Goal: Task Accomplishment & Management: Manage account settings

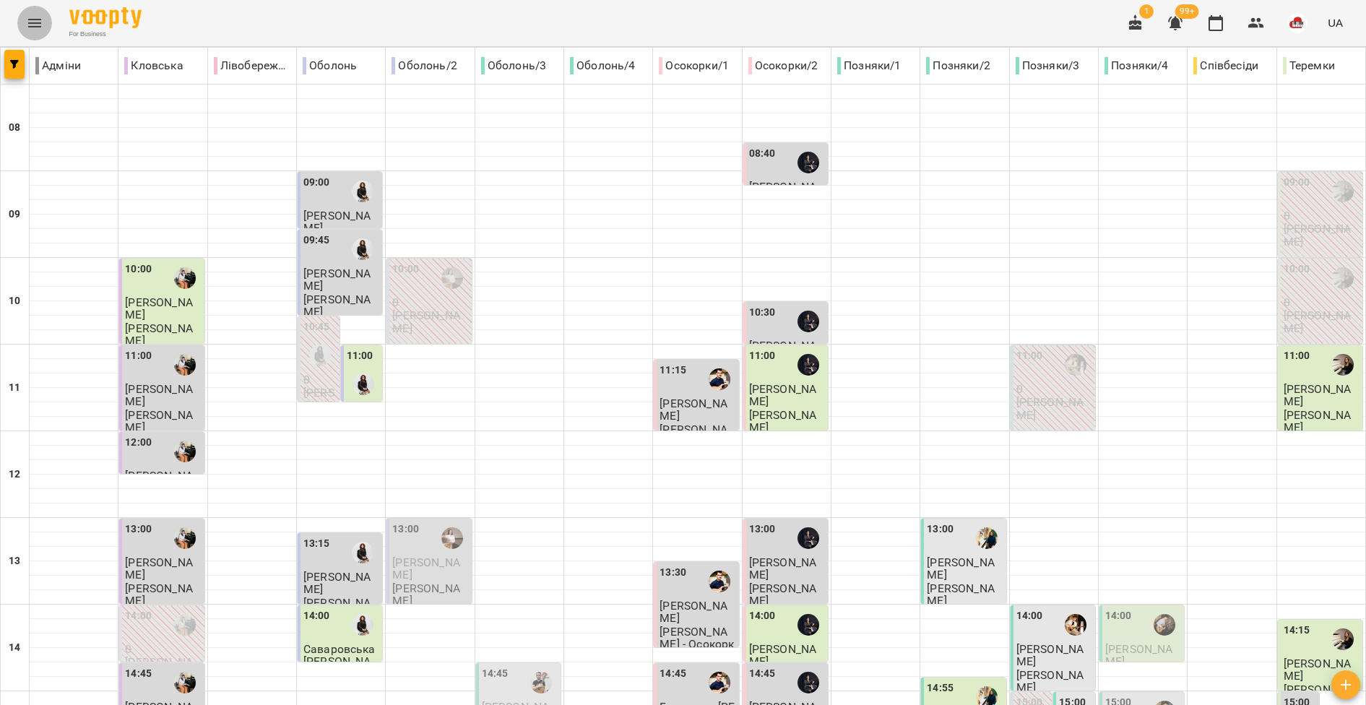
click at [32, 31] on icon "Menu" at bounding box center [34, 22] width 17 height 17
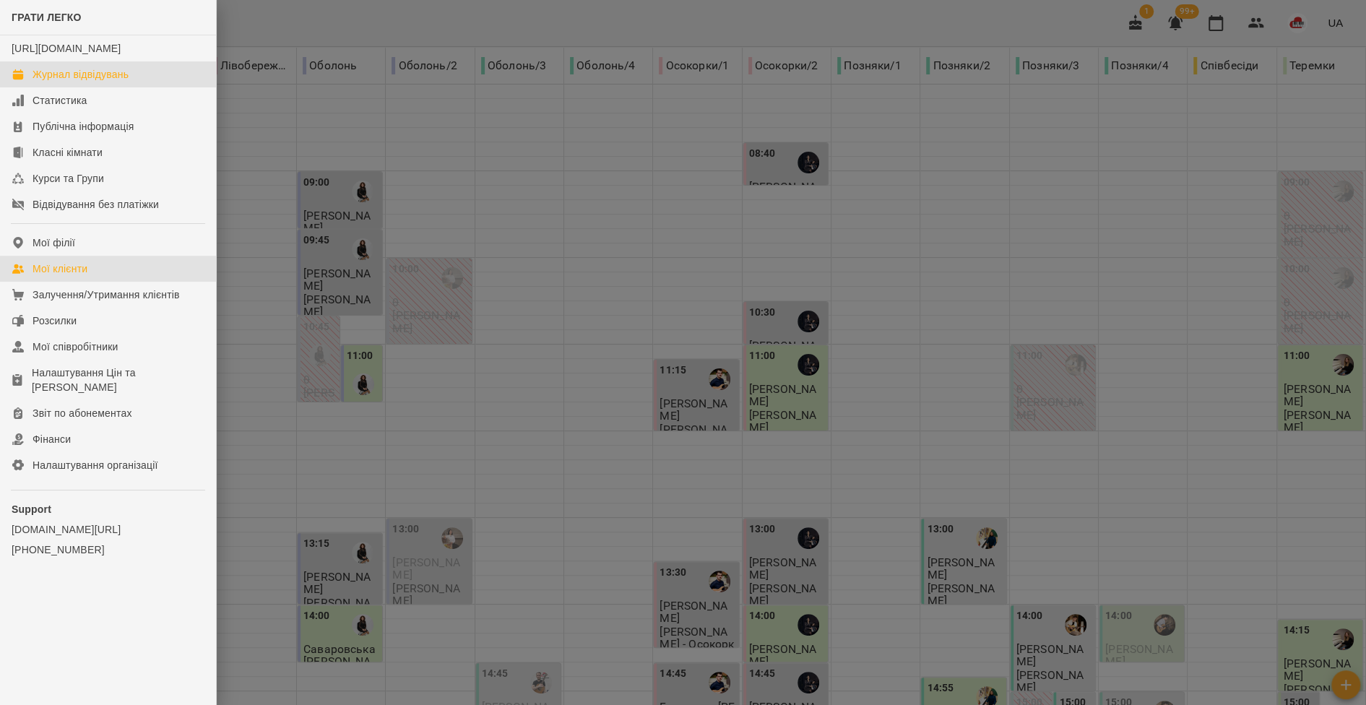
click at [68, 276] on div "Мої клієнти" at bounding box center [60, 268] width 55 height 14
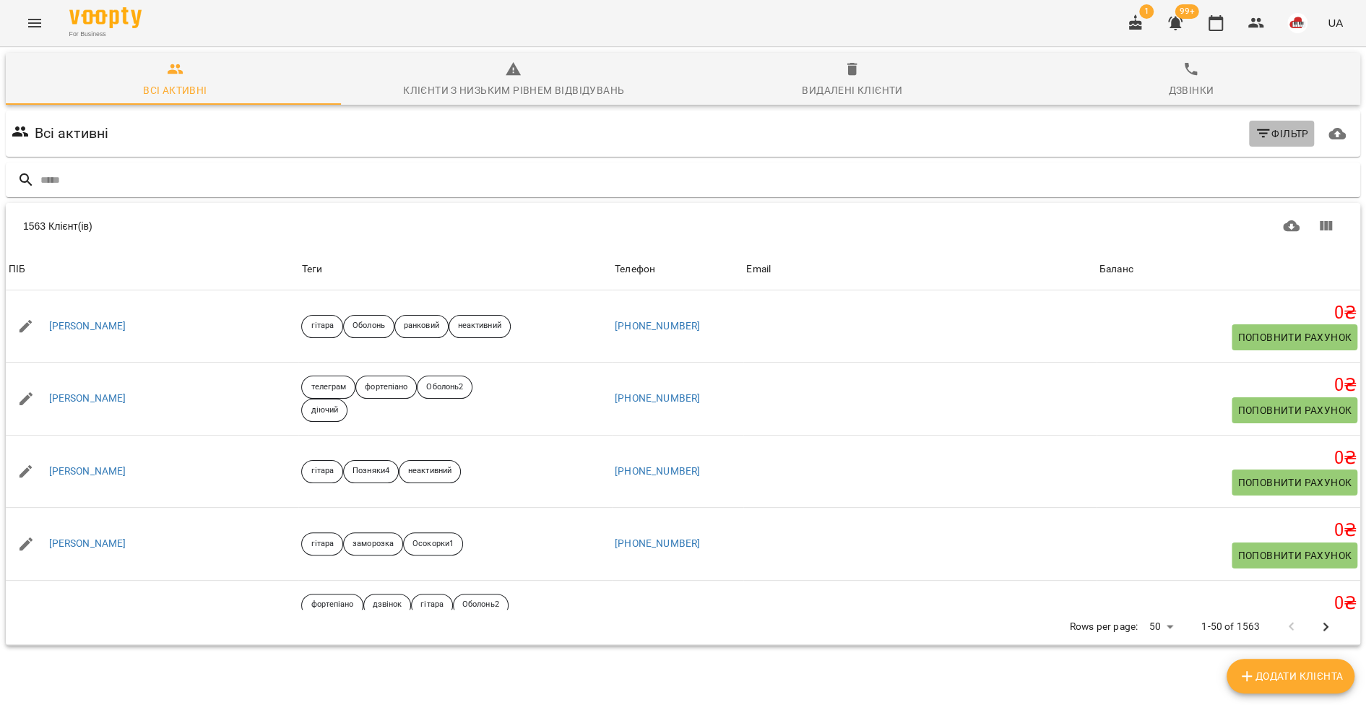
click at [1249, 143] on button "Фільтр" at bounding box center [1282, 134] width 66 height 26
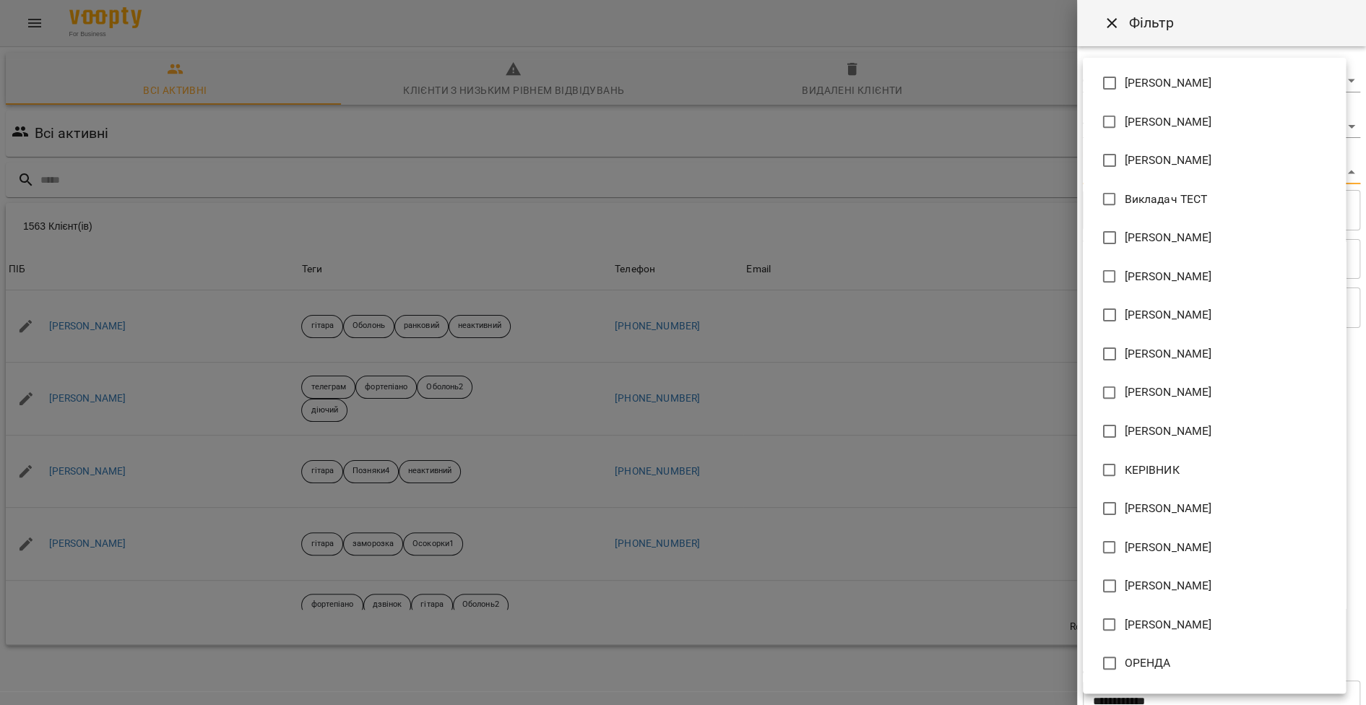
click at [1256, 176] on body "For Business 1 99+ UA Всі активні Клієнти з низьким рівнем відвідувань Видалені…" at bounding box center [683, 376] width 1366 height 752
click at [1201, 298] on li "[PERSON_NAME]" at bounding box center [1214, 314] width 263 height 39
type input "**********"
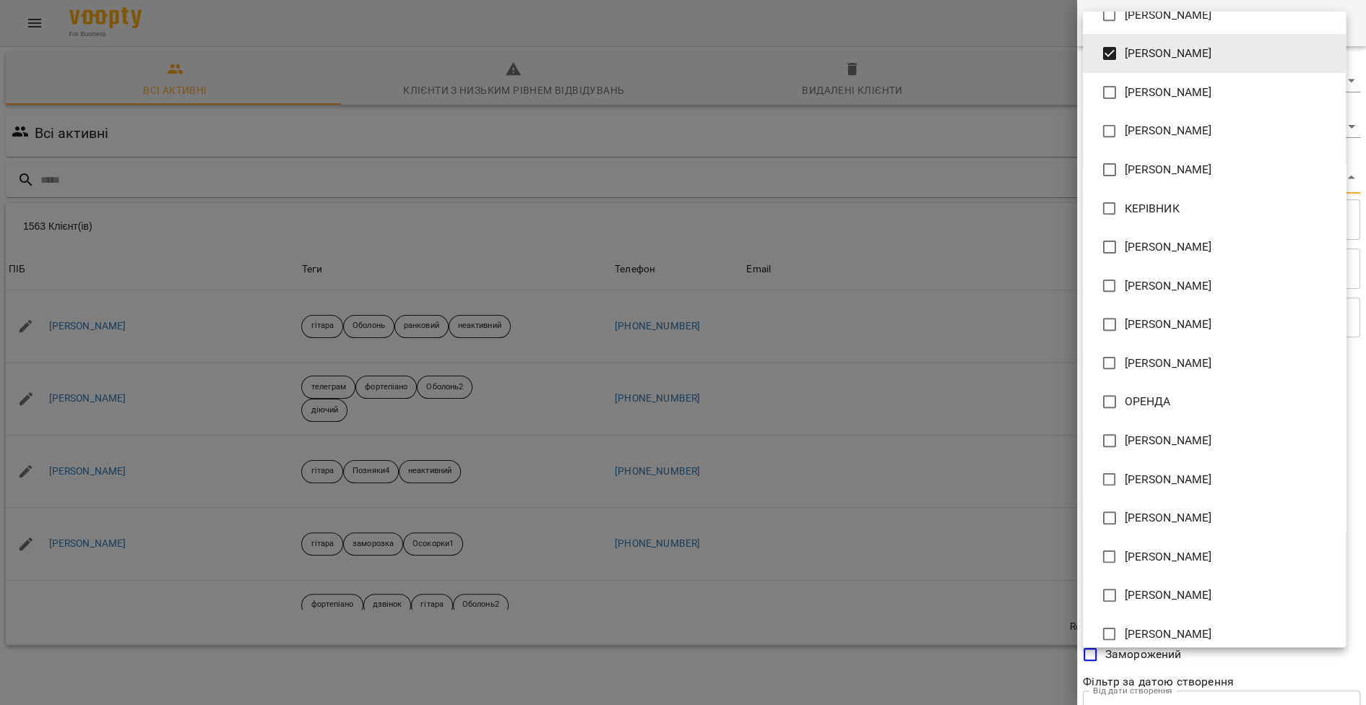
scroll to position [247, 0]
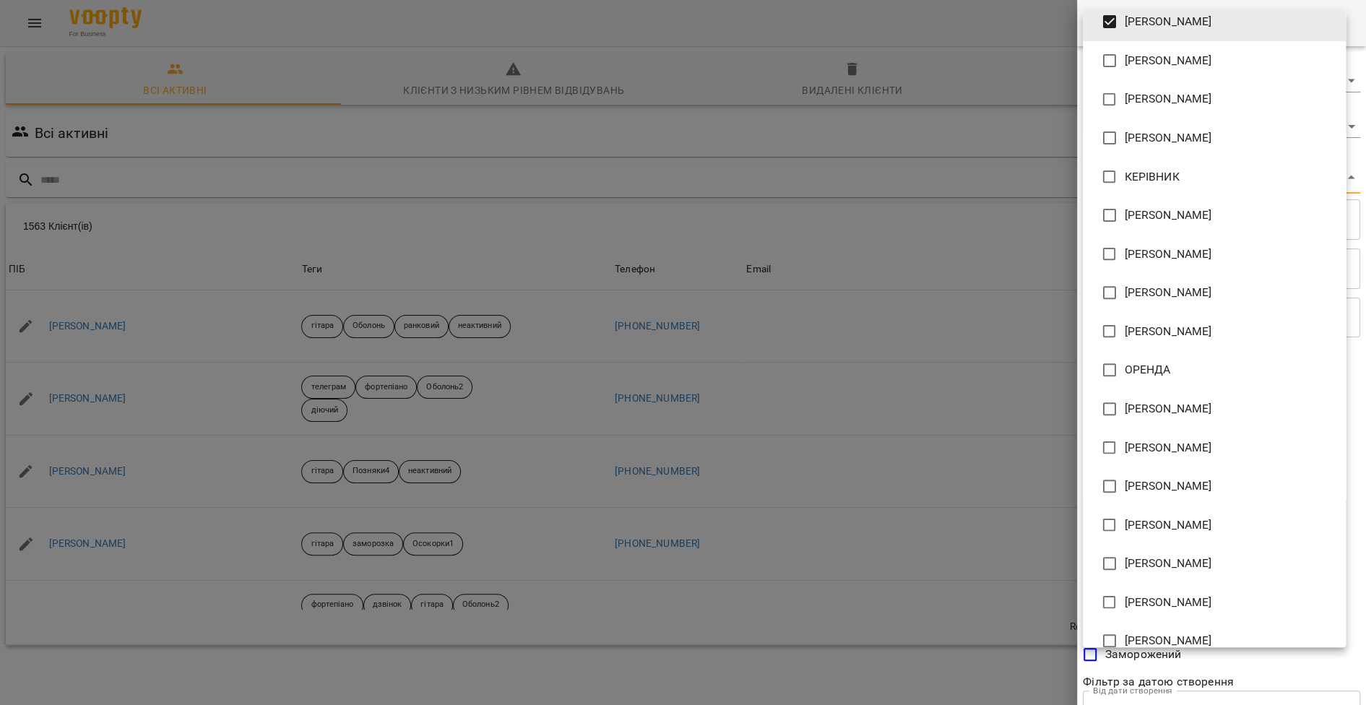
click at [1133, 657] on div at bounding box center [683, 352] width 1366 height 705
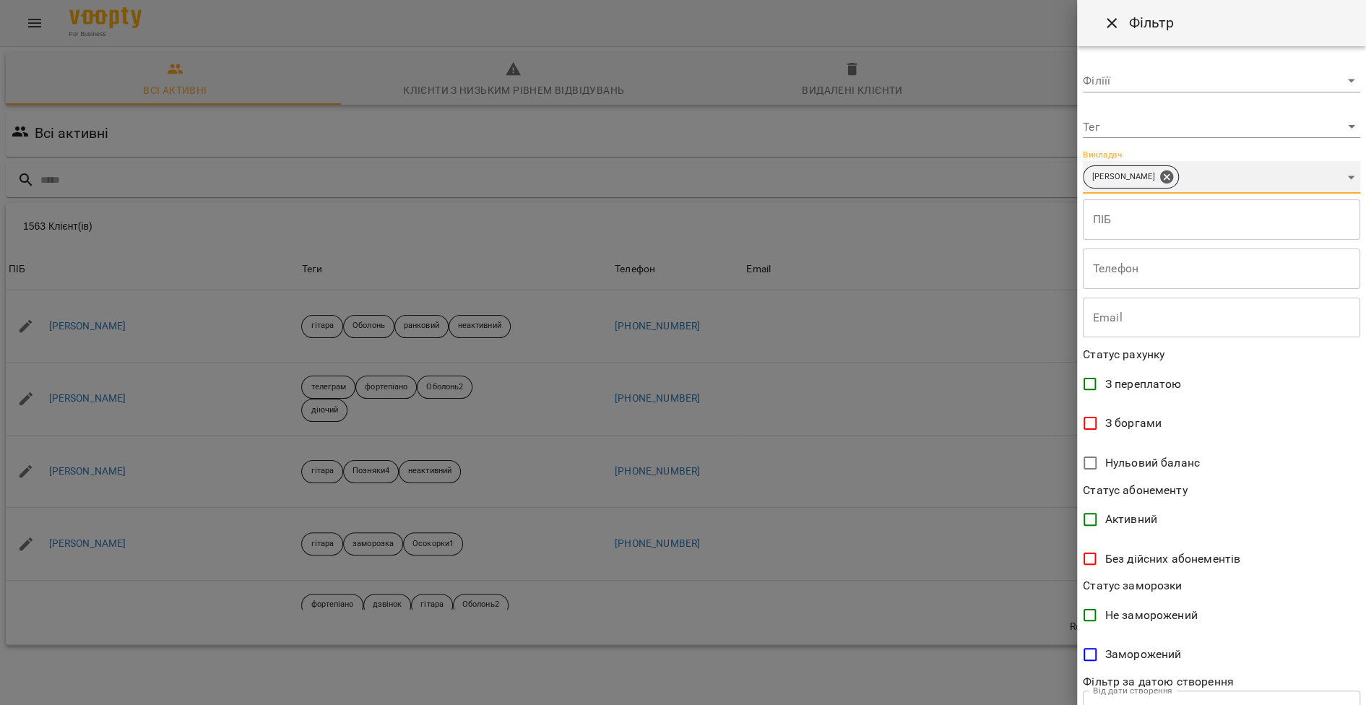
scroll to position [108, 0]
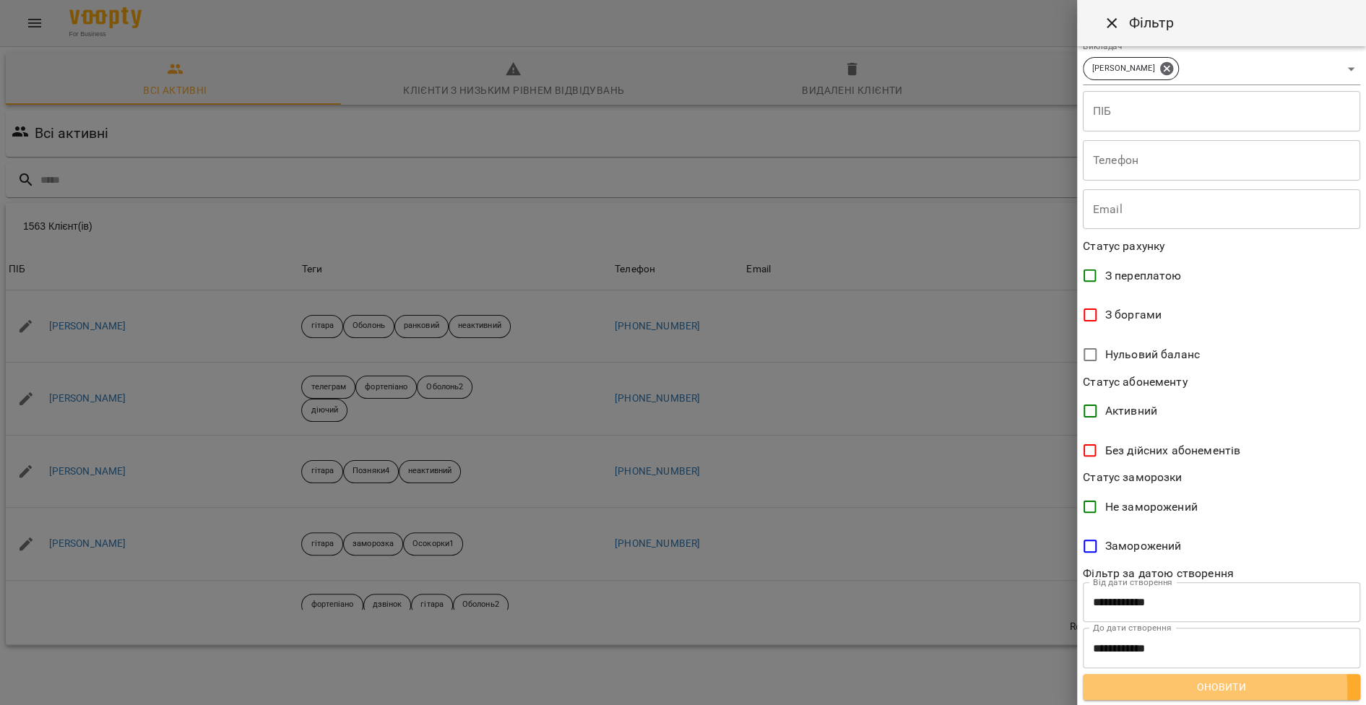
click at [1140, 690] on span "Оновити" at bounding box center [1221, 686] width 254 height 17
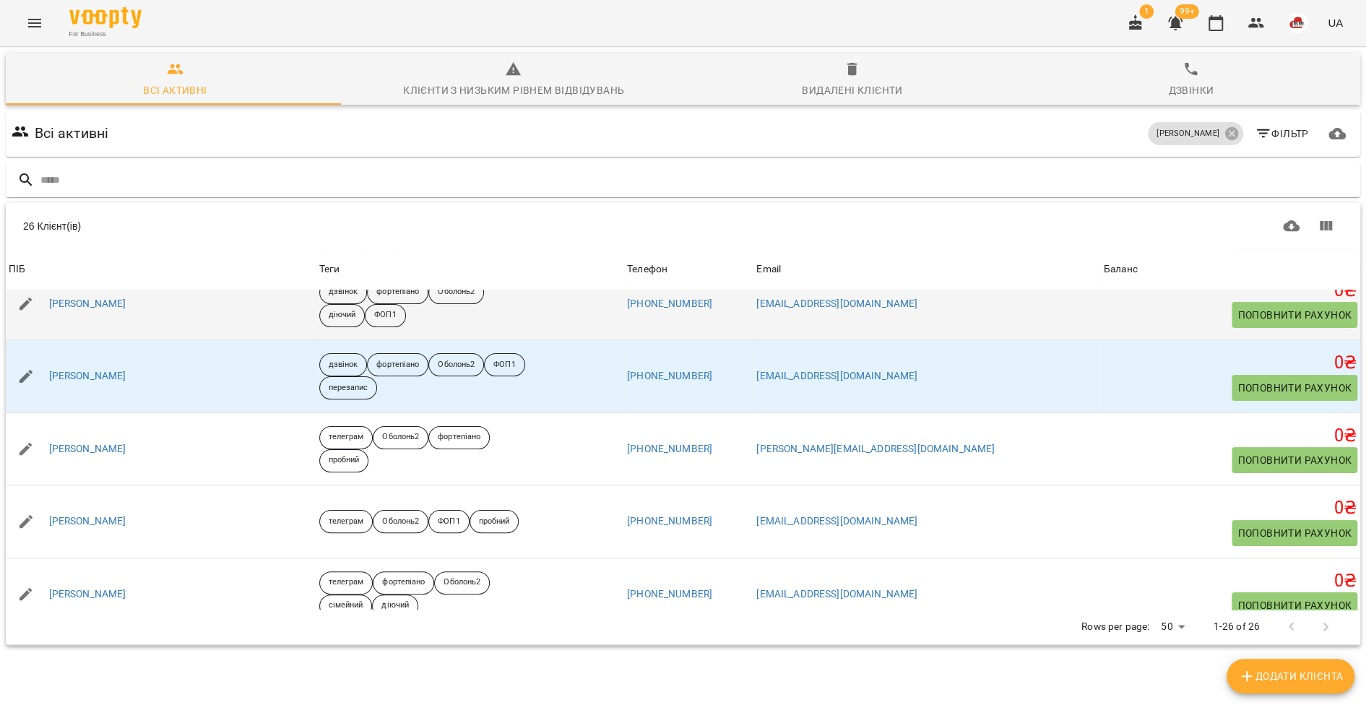
scroll to position [169, 0]
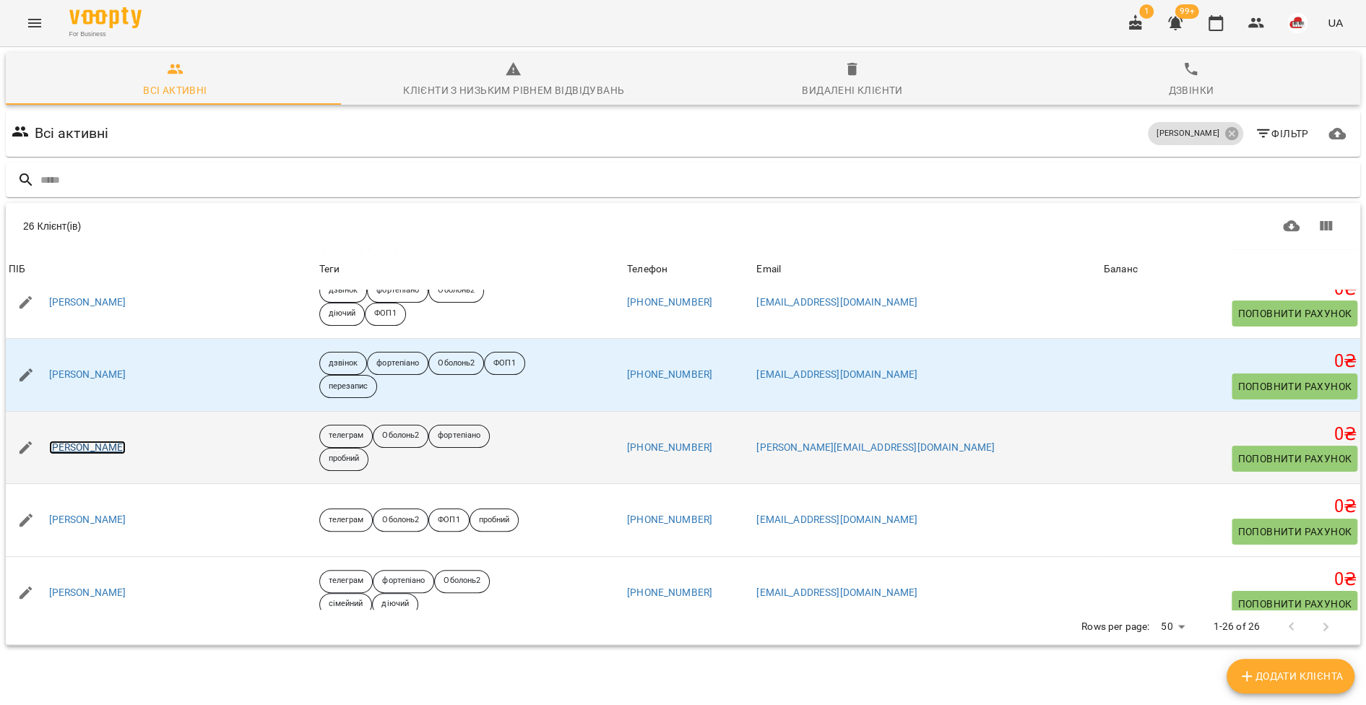
click at [126, 448] on link "[PERSON_NAME]" at bounding box center [87, 448] width 77 height 14
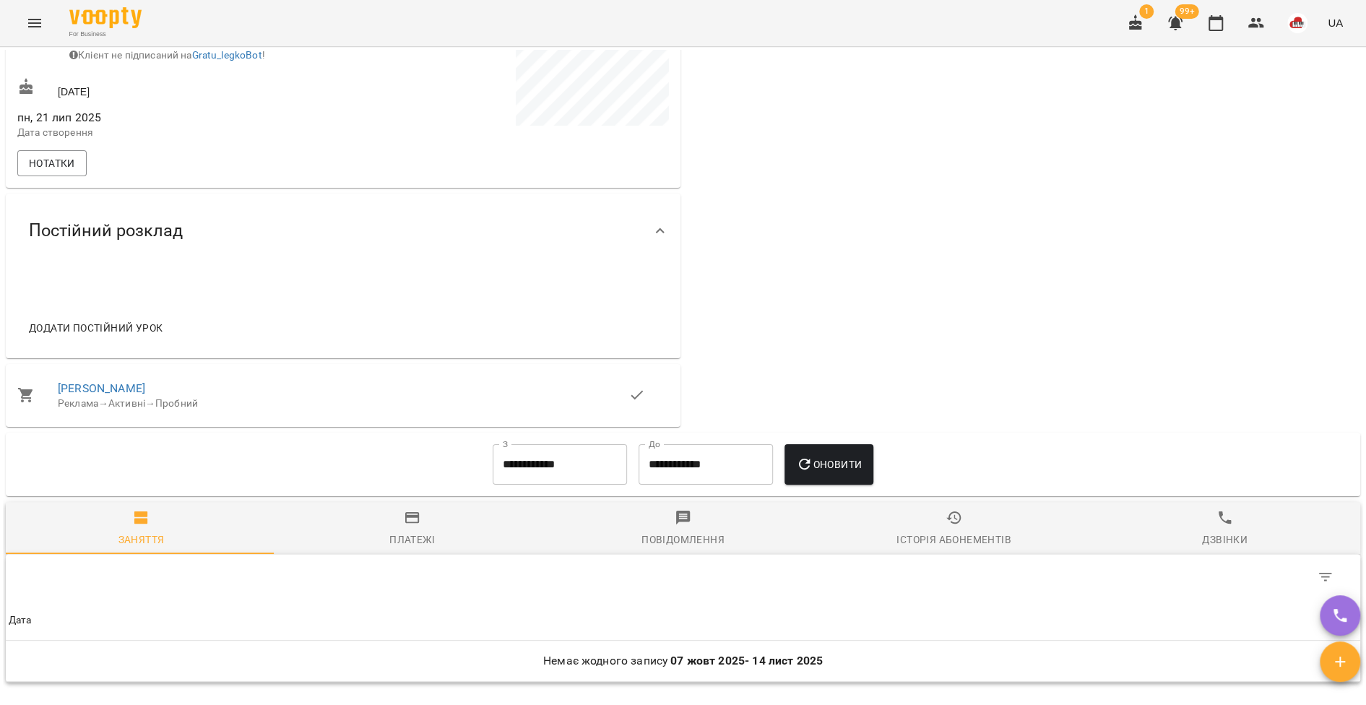
scroll to position [464, 0]
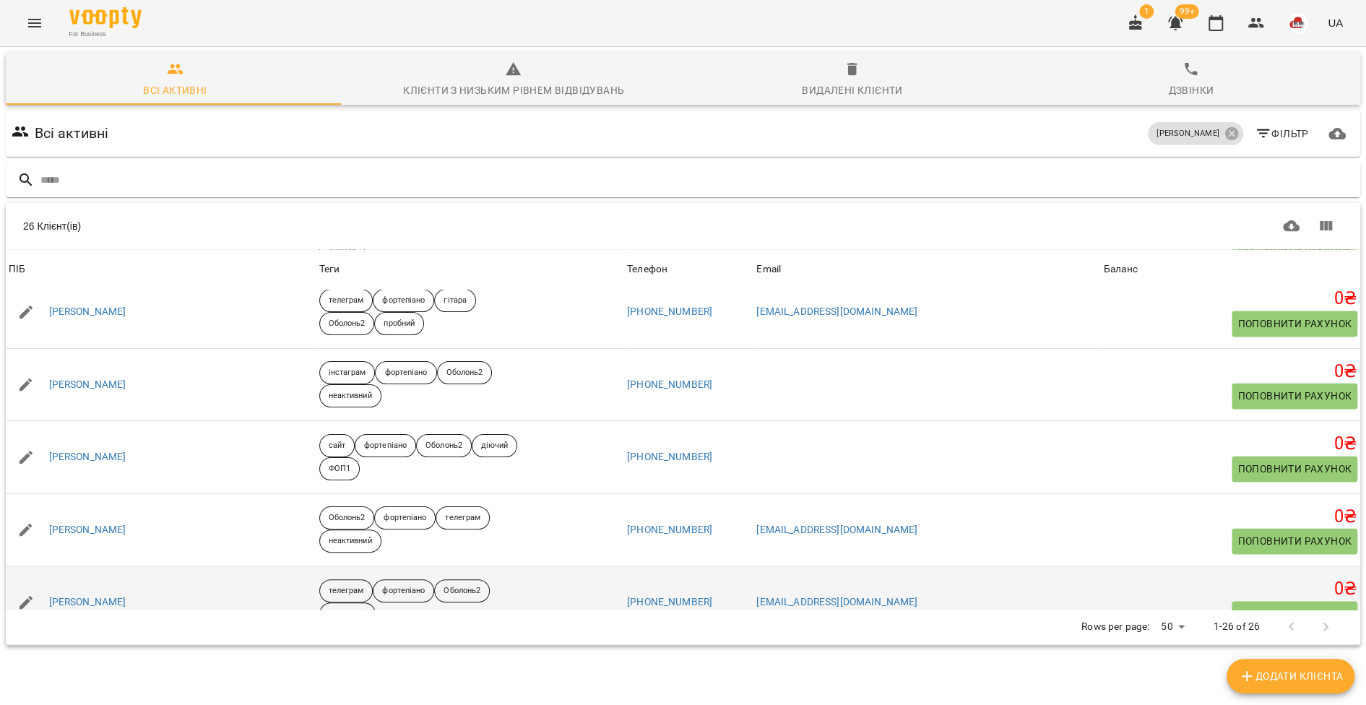
scroll to position [1458, 0]
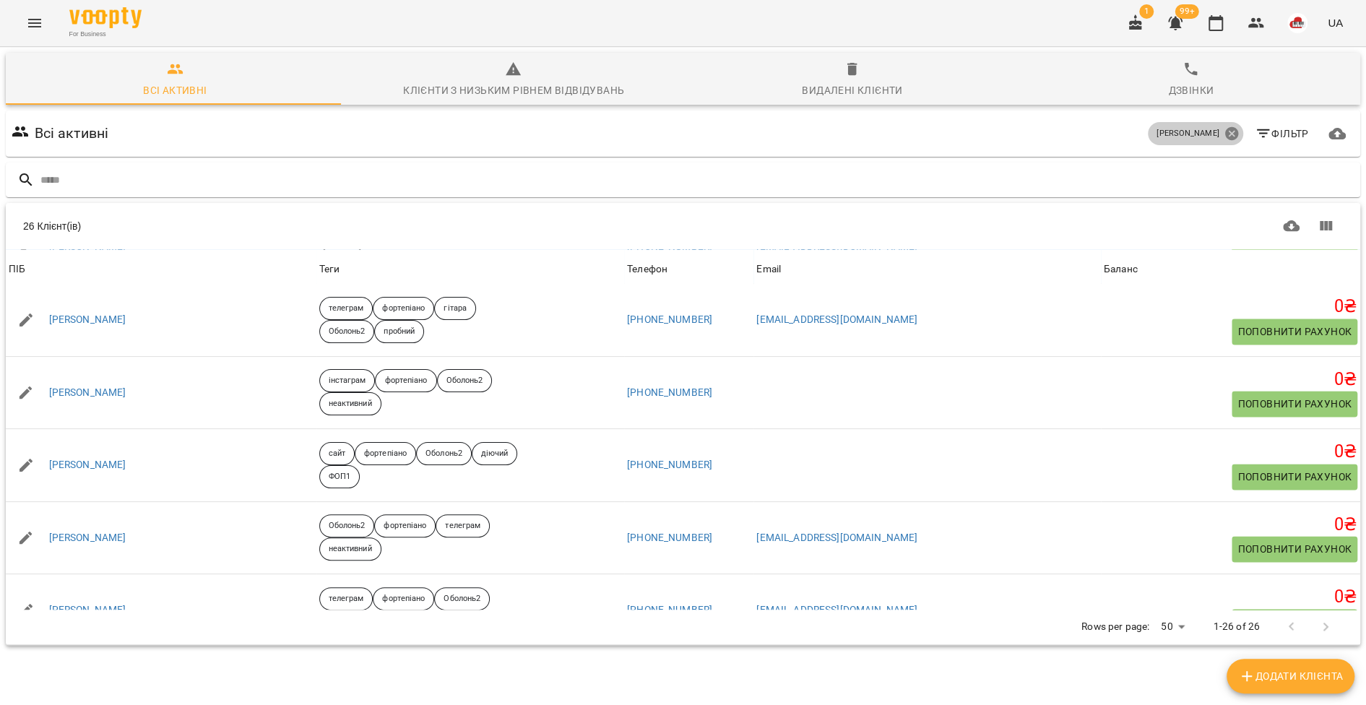
click at [1224, 127] on icon at bounding box center [1230, 133] width 13 height 13
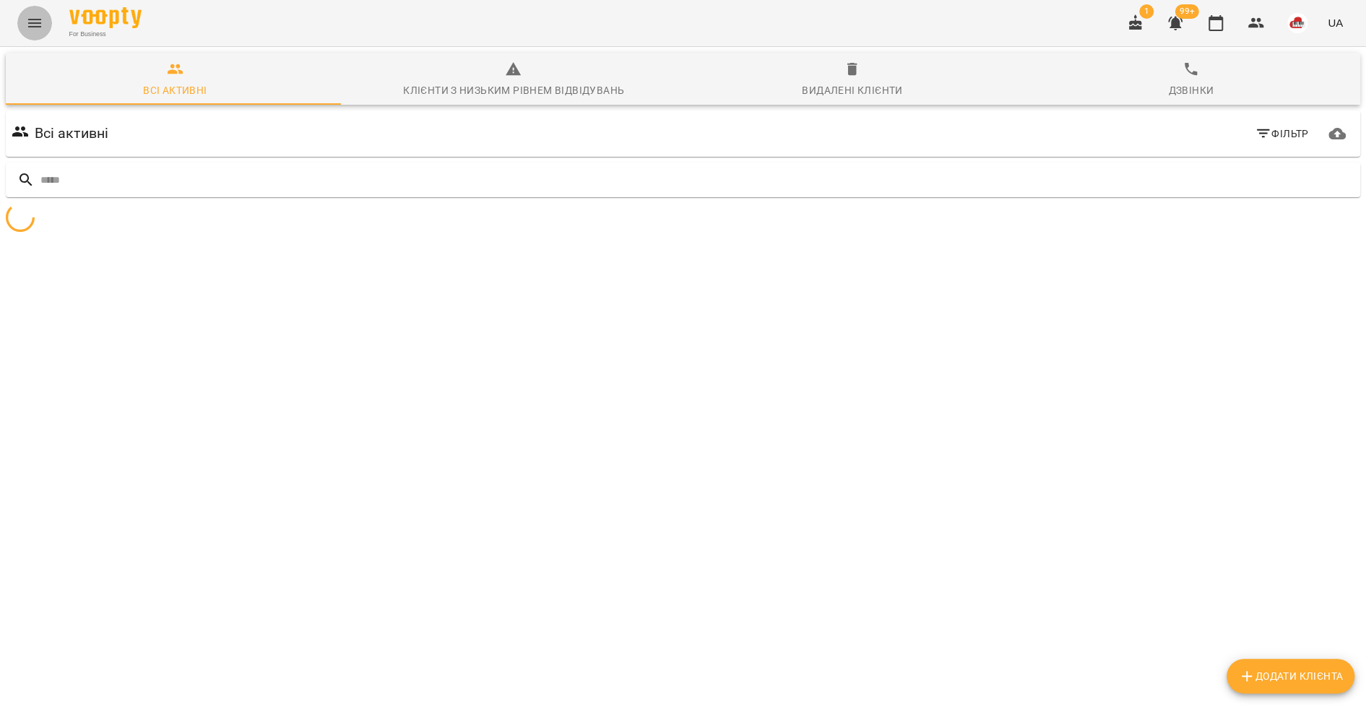
click at [26, 23] on icon "Menu" at bounding box center [34, 22] width 17 height 17
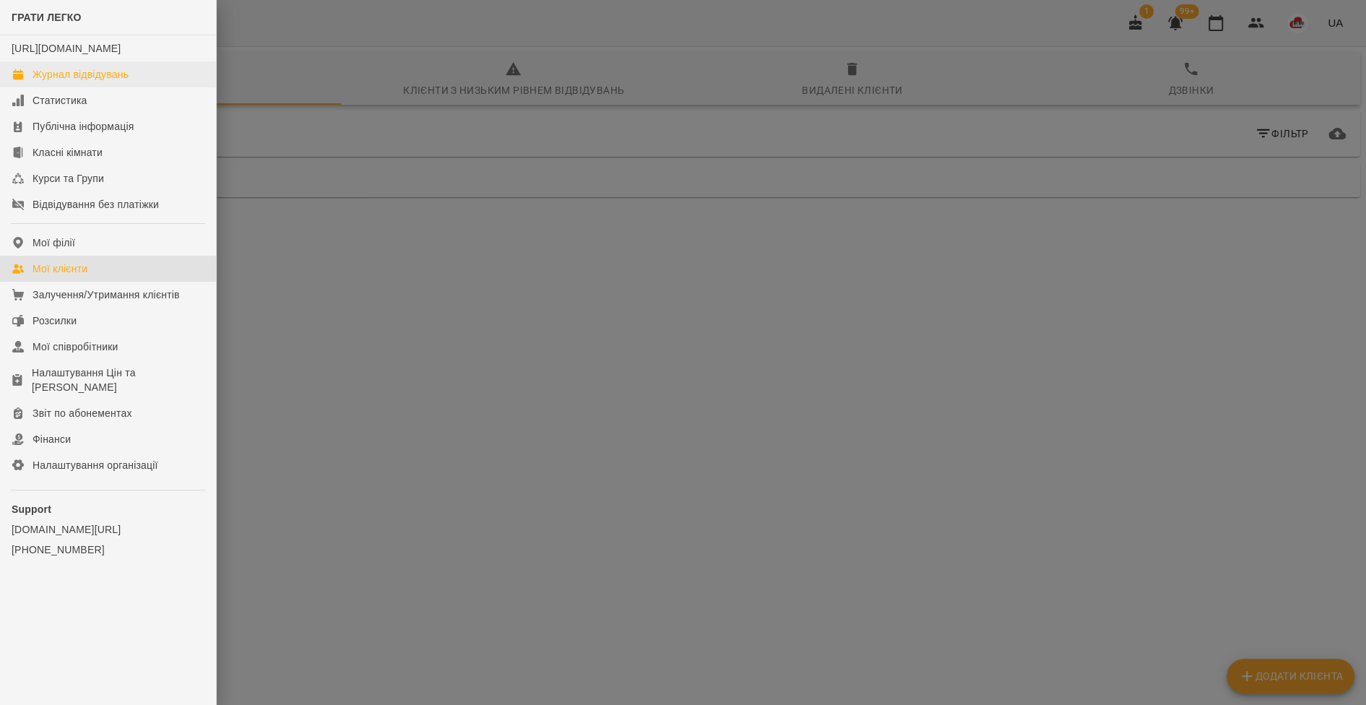
click at [46, 87] on link "Журнал відвідувань" at bounding box center [108, 74] width 216 height 26
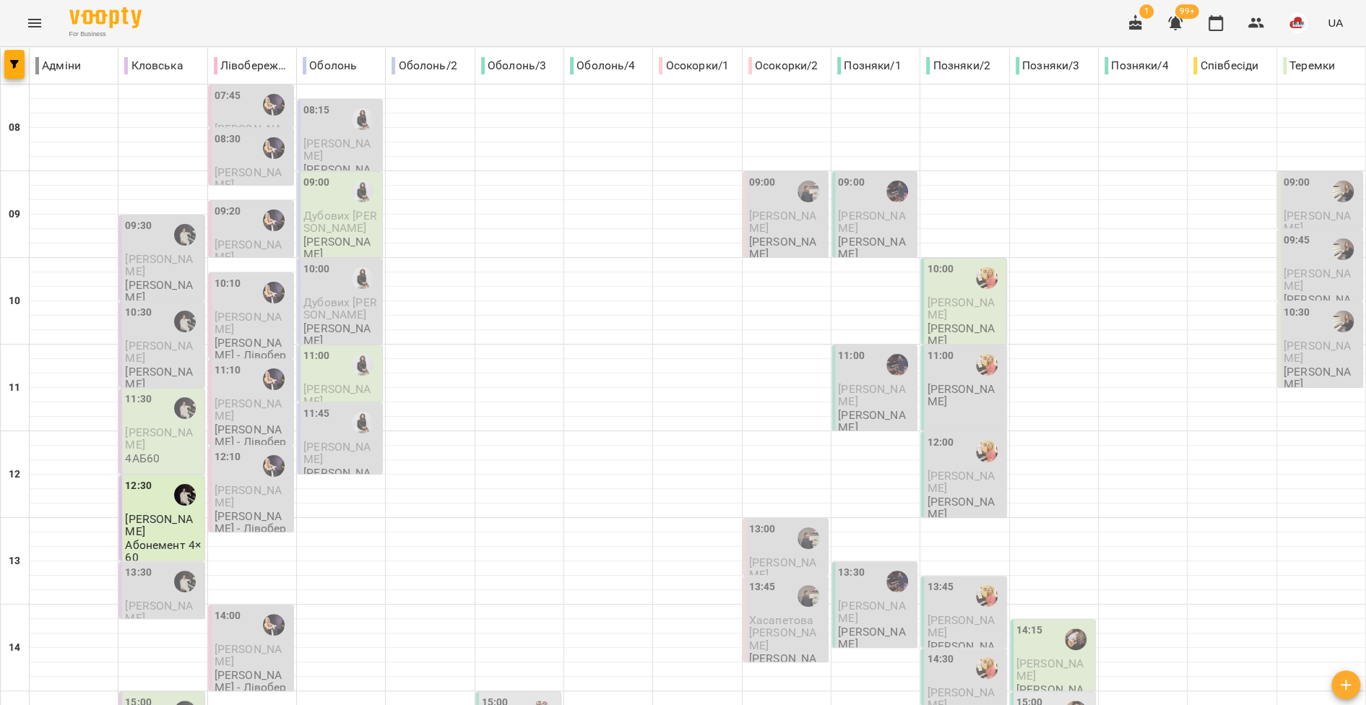
scroll to position [602, 0]
type input "**********"
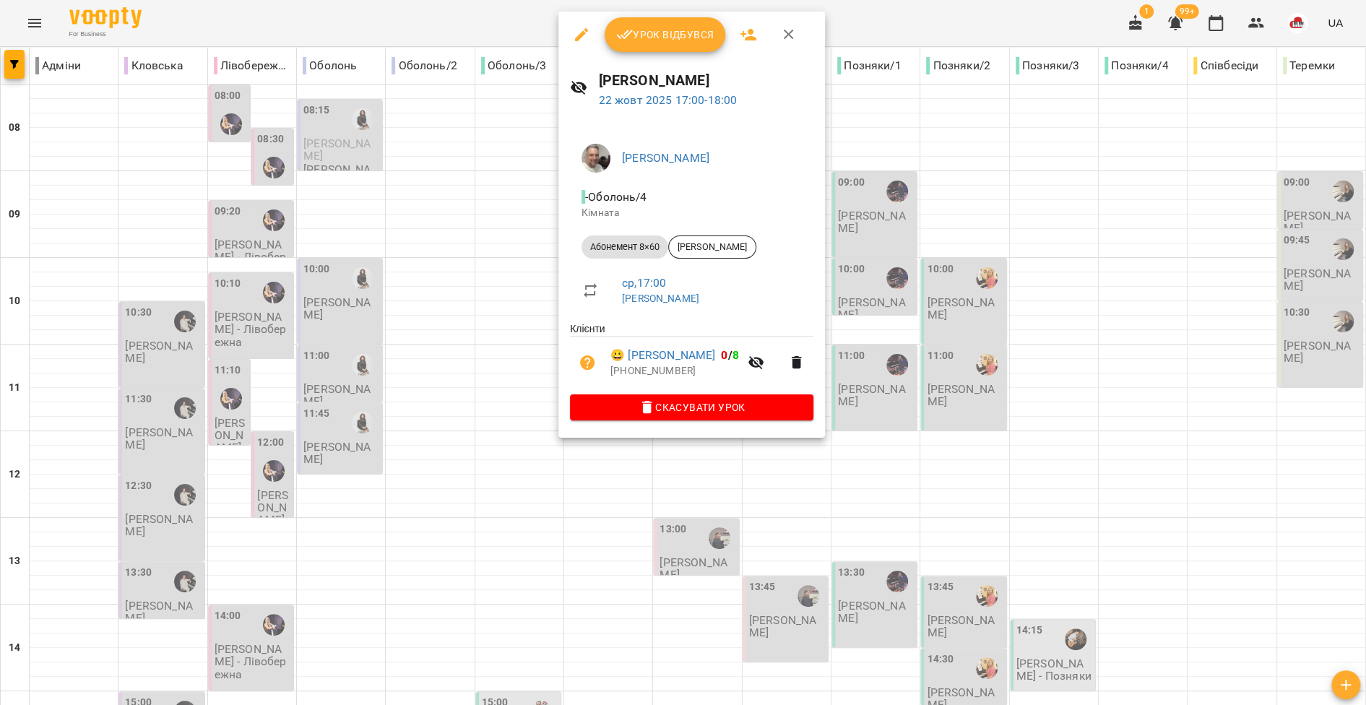
click at [632, 520] on div at bounding box center [683, 352] width 1366 height 705
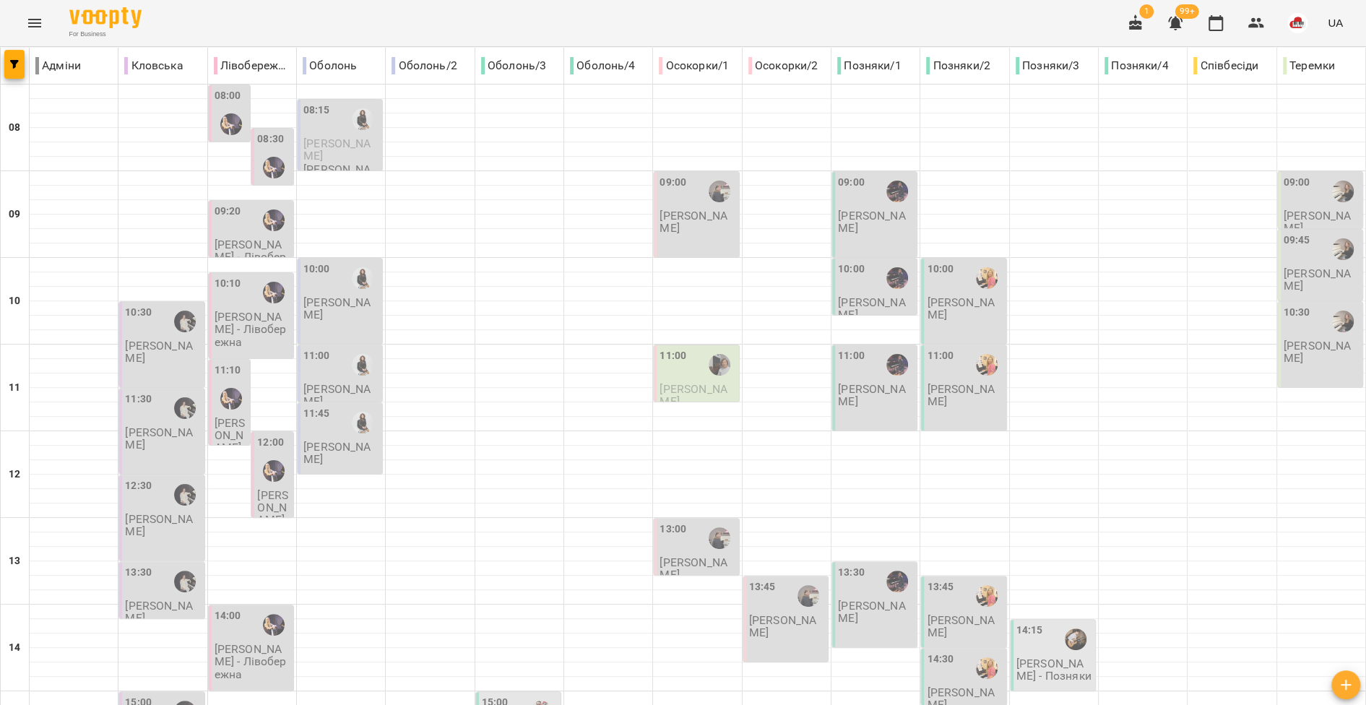
scroll to position [140, 0]
type input "**********"
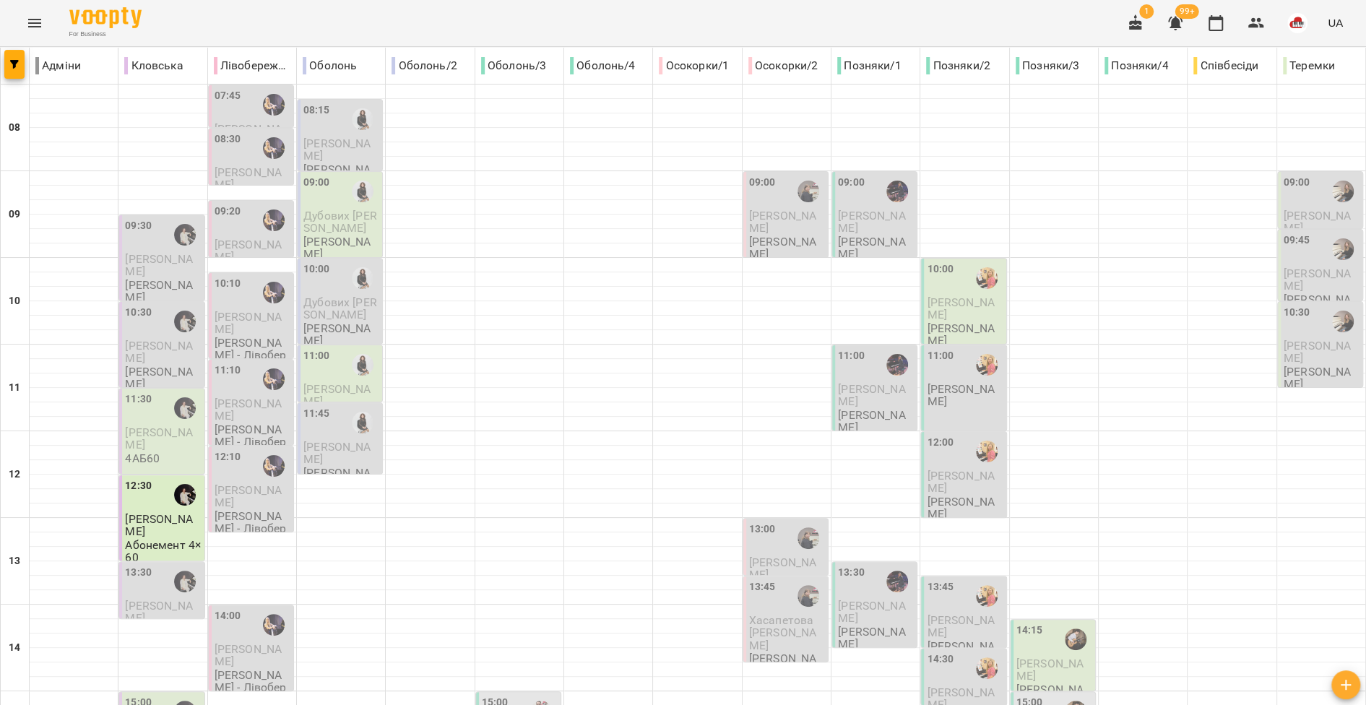
scroll to position [602, 0]
